Goal: Task Accomplishment & Management: Manage account settings

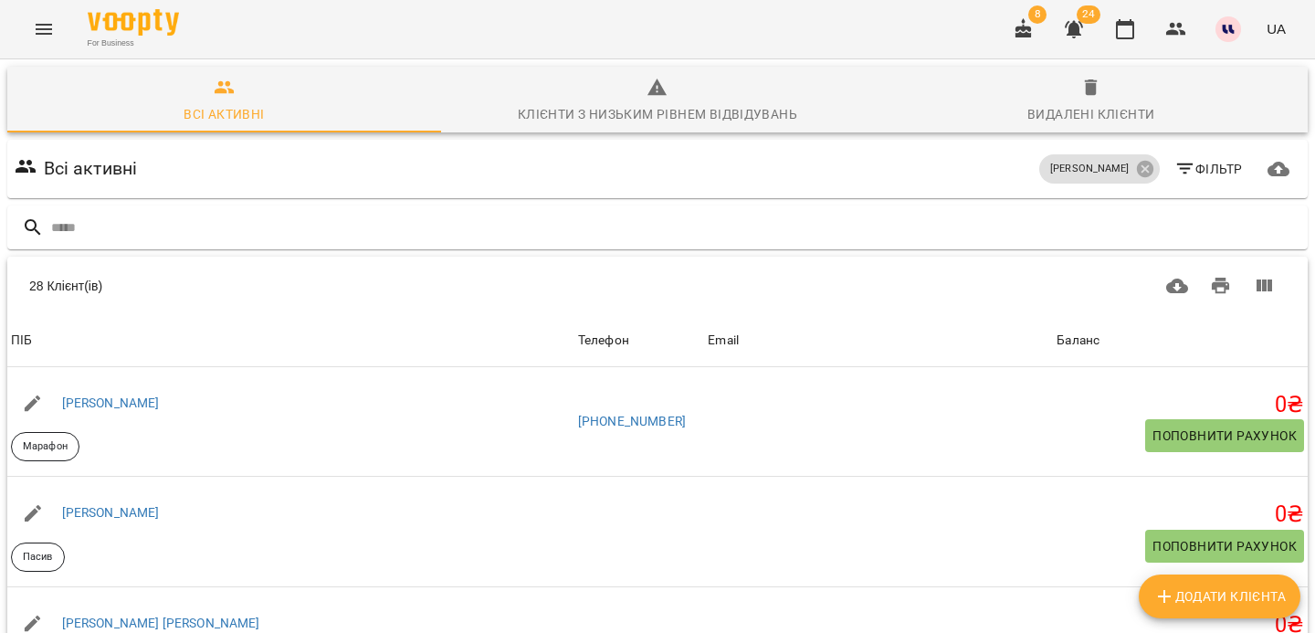
scroll to position [2641, 0]
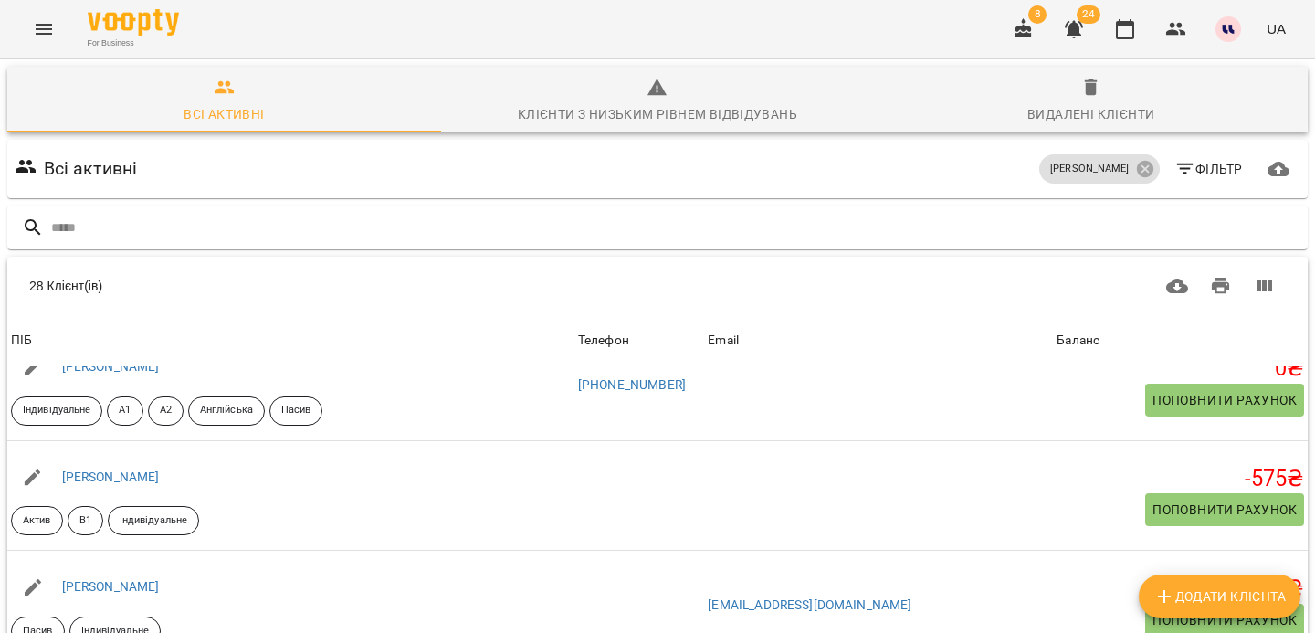
click at [52, 36] on icon "Menu" at bounding box center [44, 29] width 22 height 22
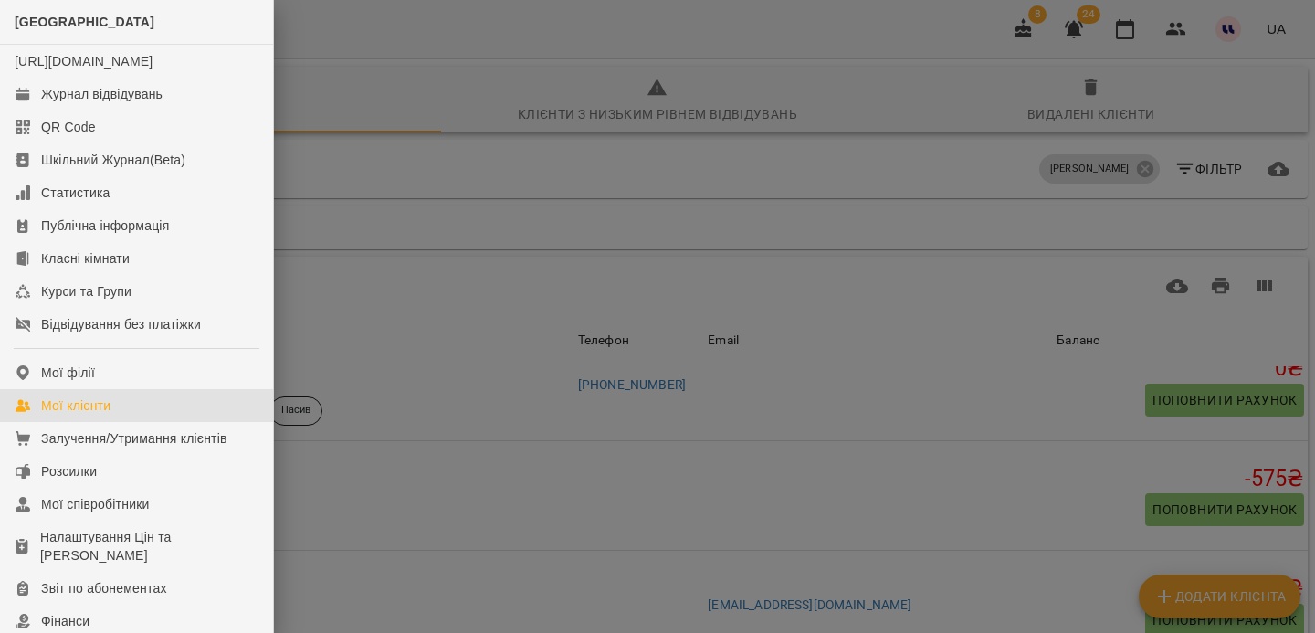
click at [96, 414] on div "Мої клієнти" at bounding box center [75, 405] width 69 height 18
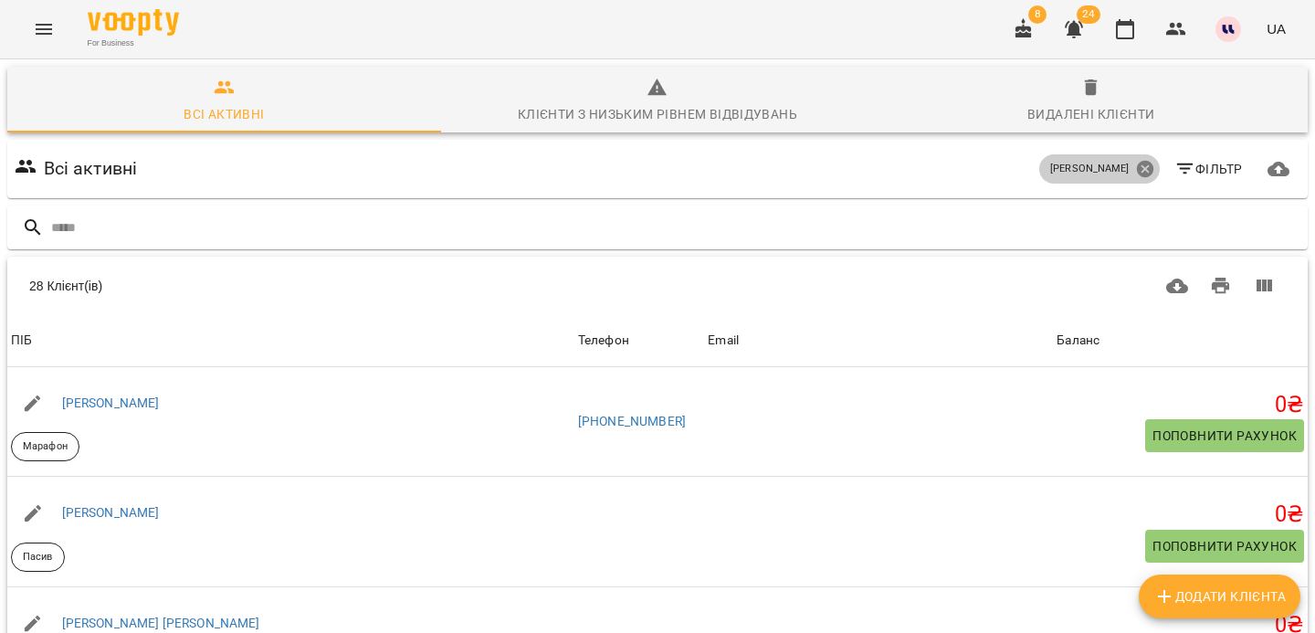
click at [1151, 165] on icon at bounding box center [1144, 169] width 16 height 16
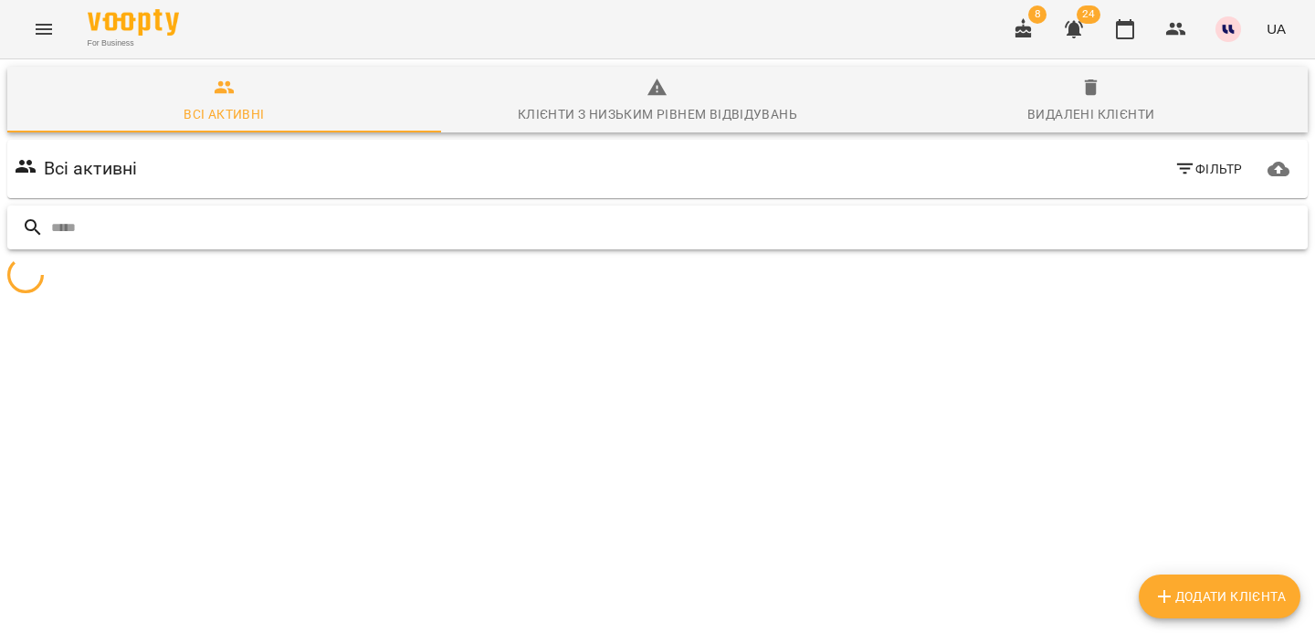
click at [825, 233] on input "text" at bounding box center [675, 228] width 1249 height 30
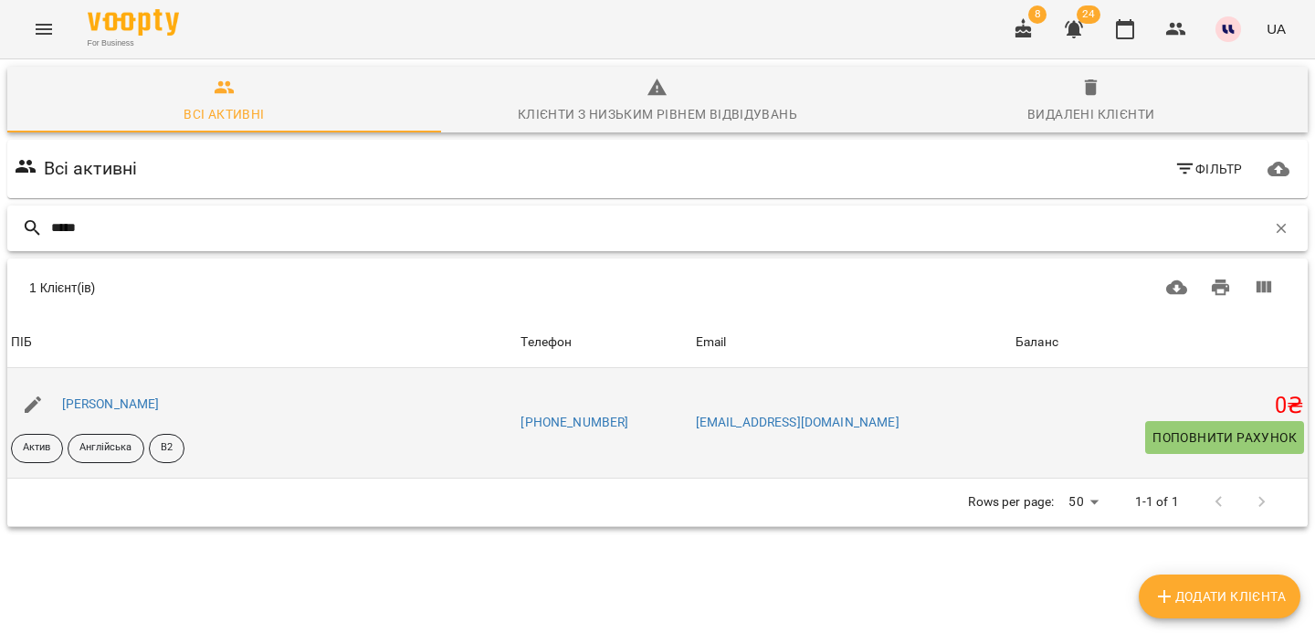
type input "*****"
click at [134, 395] on div "[PERSON_NAME]" at bounding box center [110, 405] width 105 height 26
click at [141, 406] on link "[PERSON_NAME]" at bounding box center [111, 403] width 98 height 15
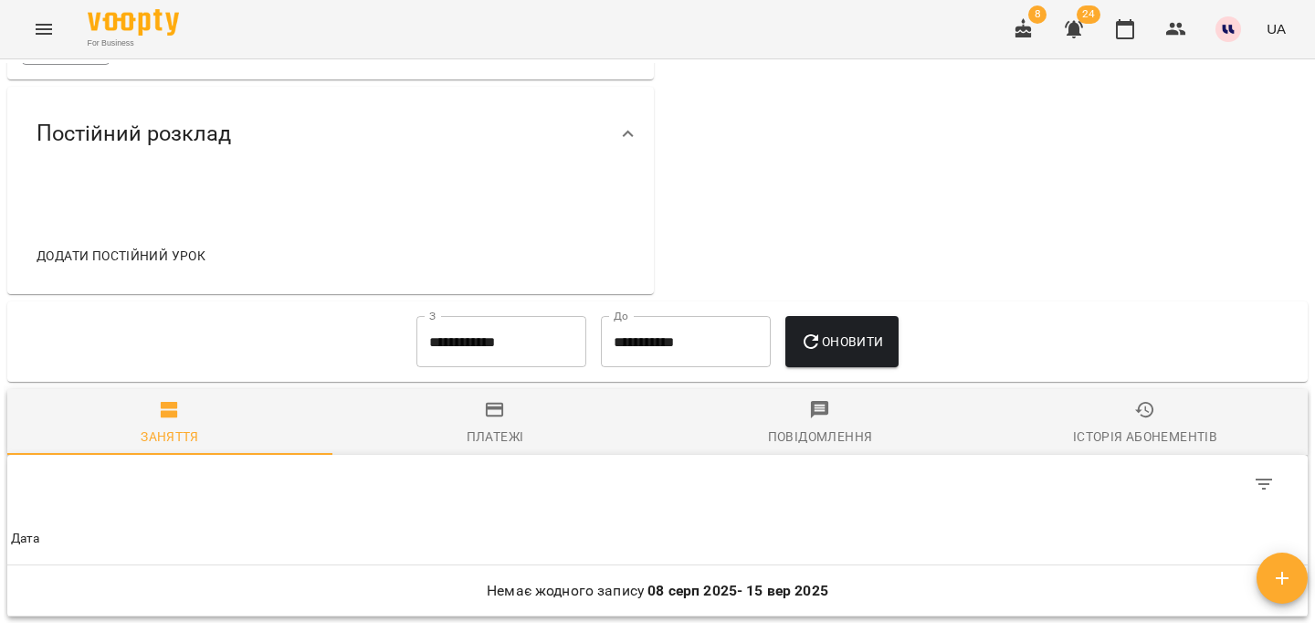
scroll to position [825, 0]
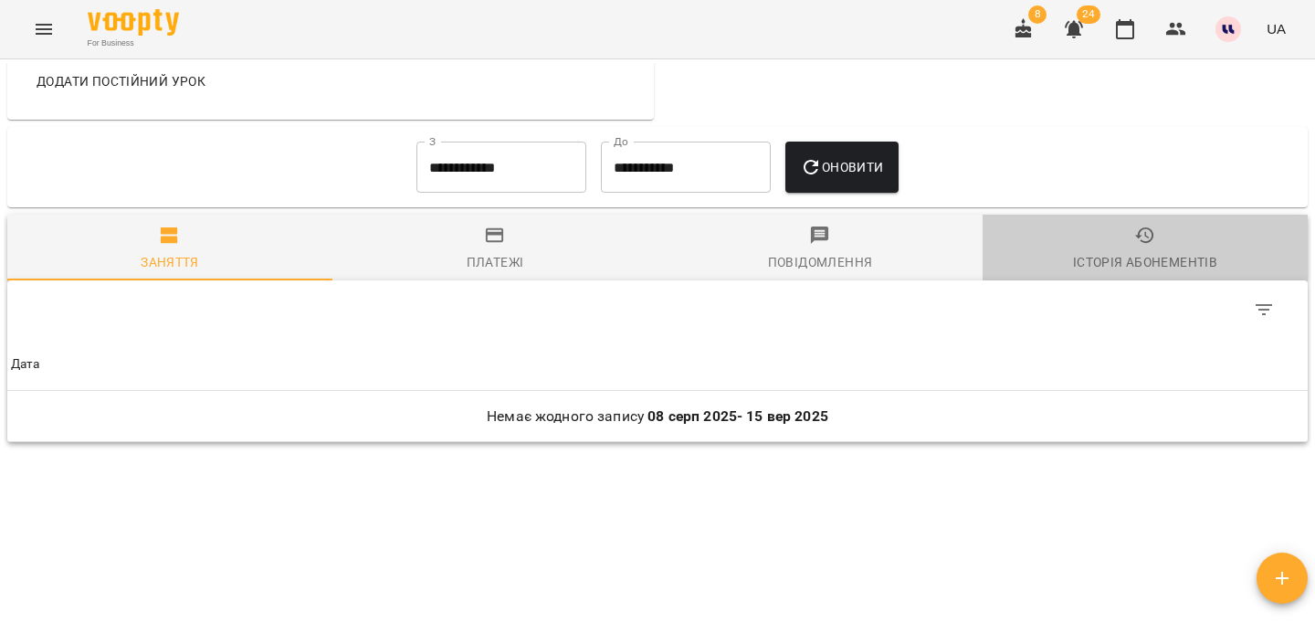
click at [1082, 270] on div "Історія абонементів" at bounding box center [1145, 262] width 144 height 22
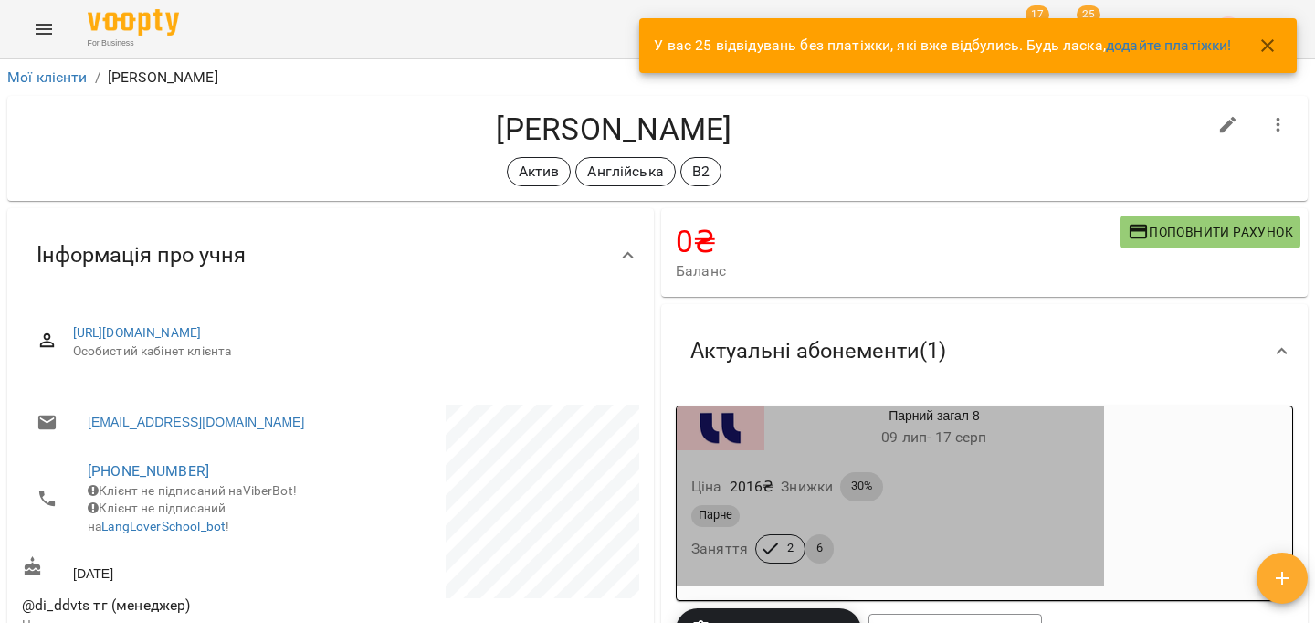
click at [923, 525] on div "Парне" at bounding box center [890, 516] width 398 height 22
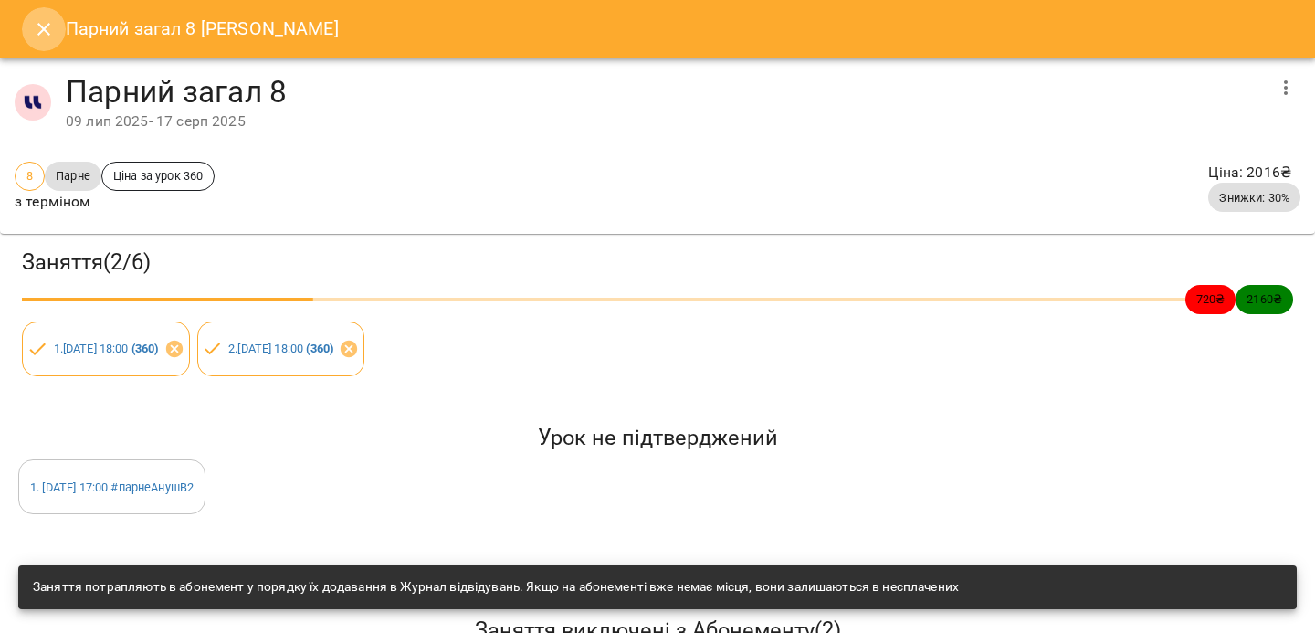
click at [45, 30] on icon "Close" at bounding box center [43, 29] width 13 height 13
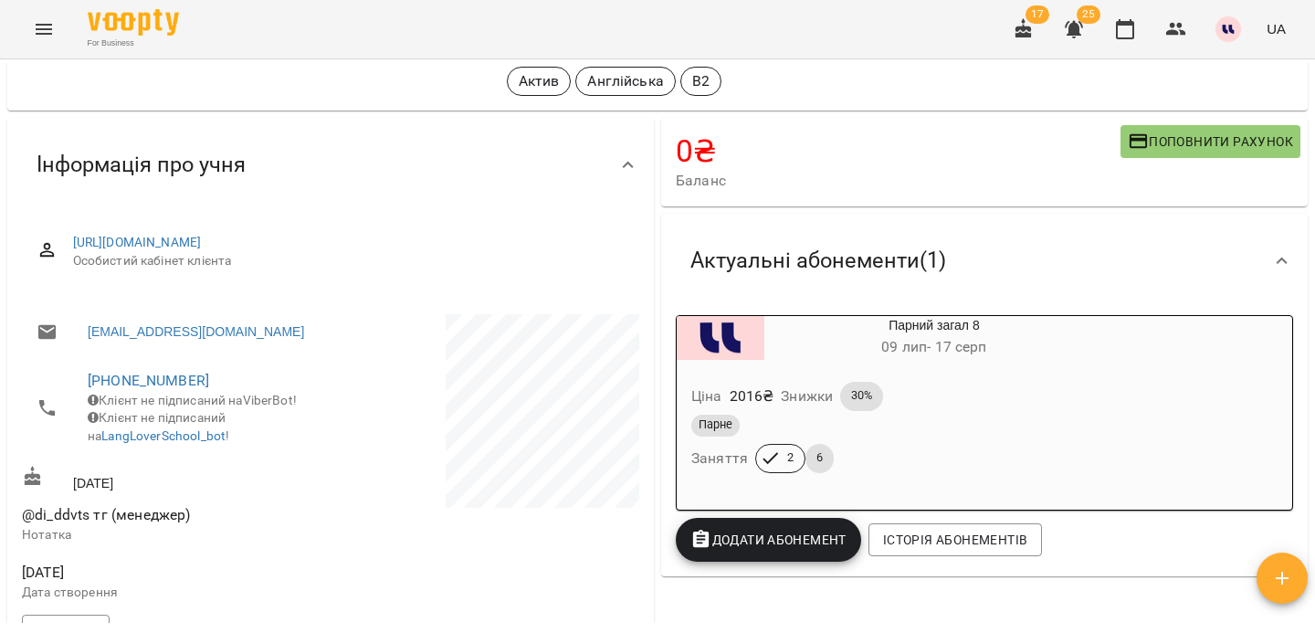
scroll to position [174, 0]
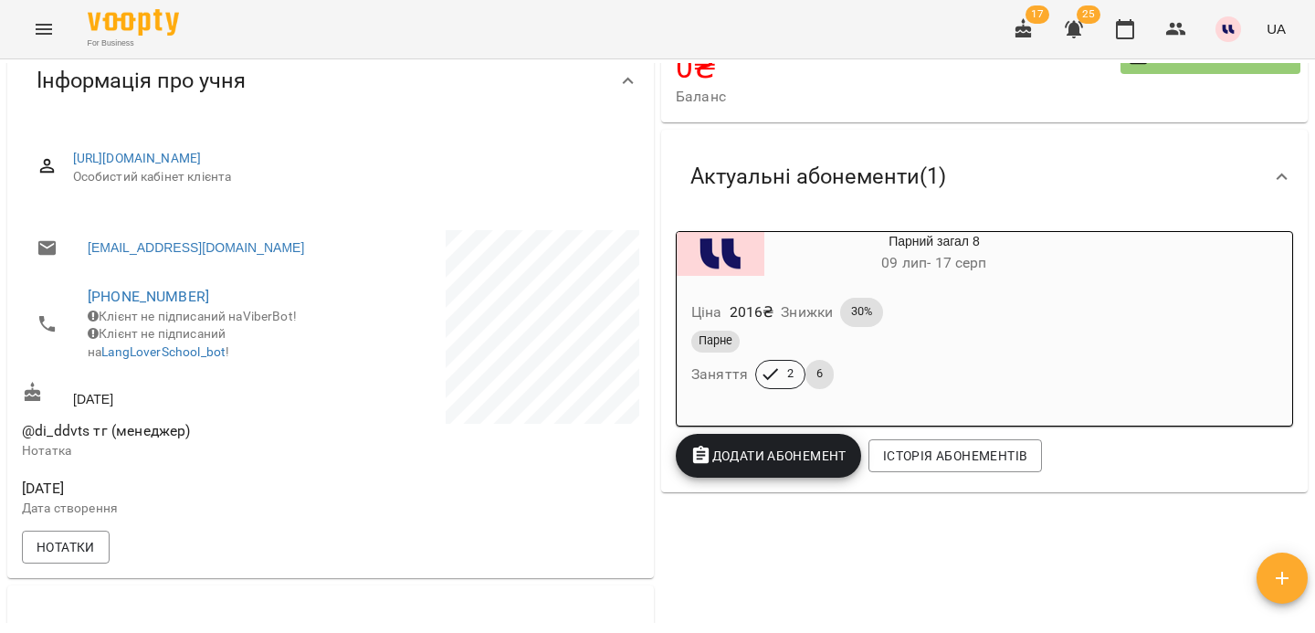
click at [897, 372] on div "Парне Заняття 2 6" at bounding box center [889, 360] width 405 height 66
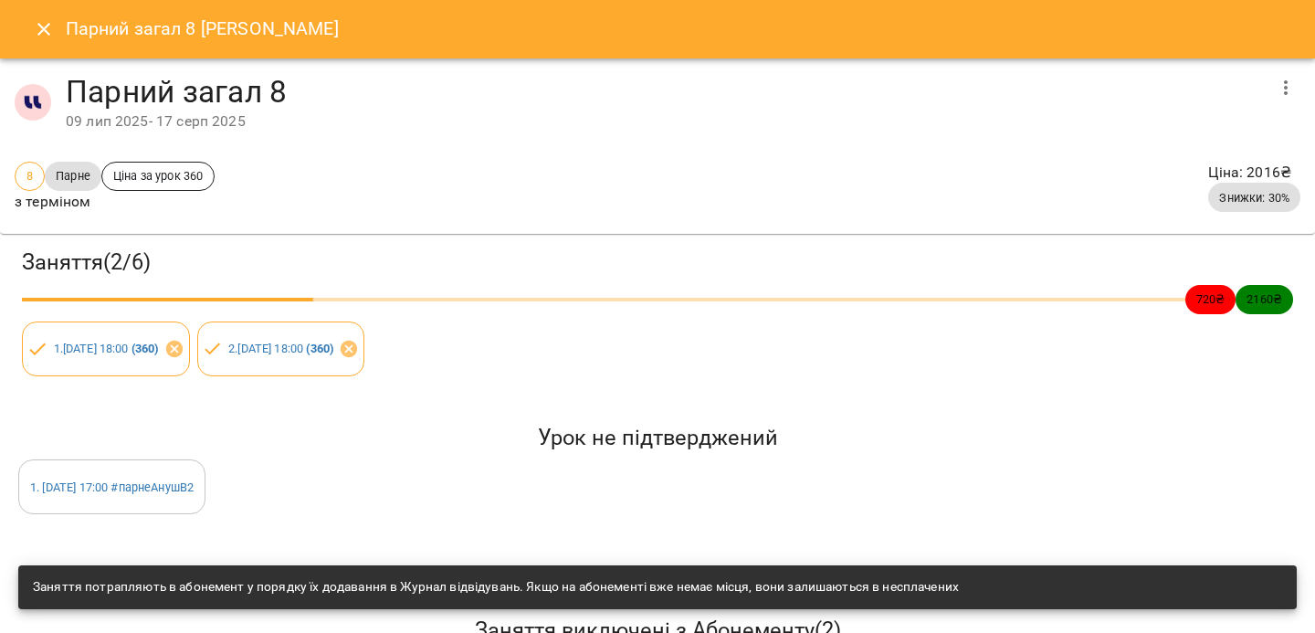
scroll to position [4, 0]
